Goal: Navigation & Orientation: Find specific page/section

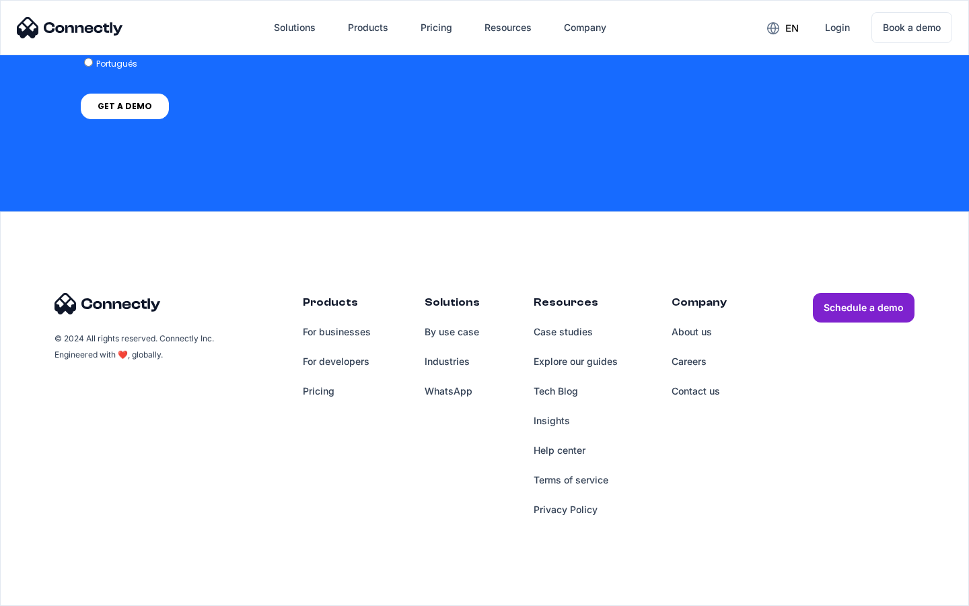
scroll to position [1008, 0]
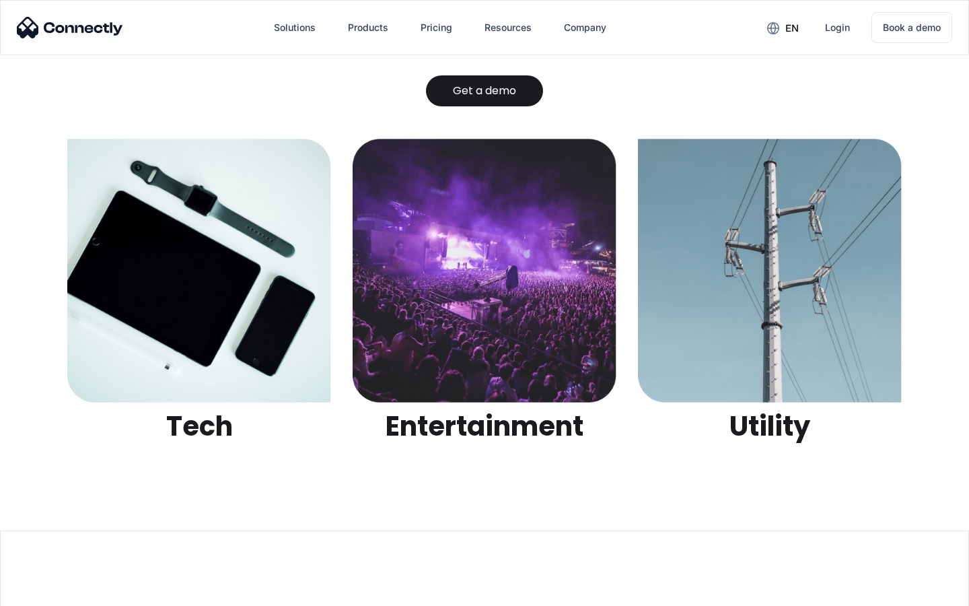
scroll to position [4247, 0]
